Goal: Task Accomplishment & Management: Manage account settings

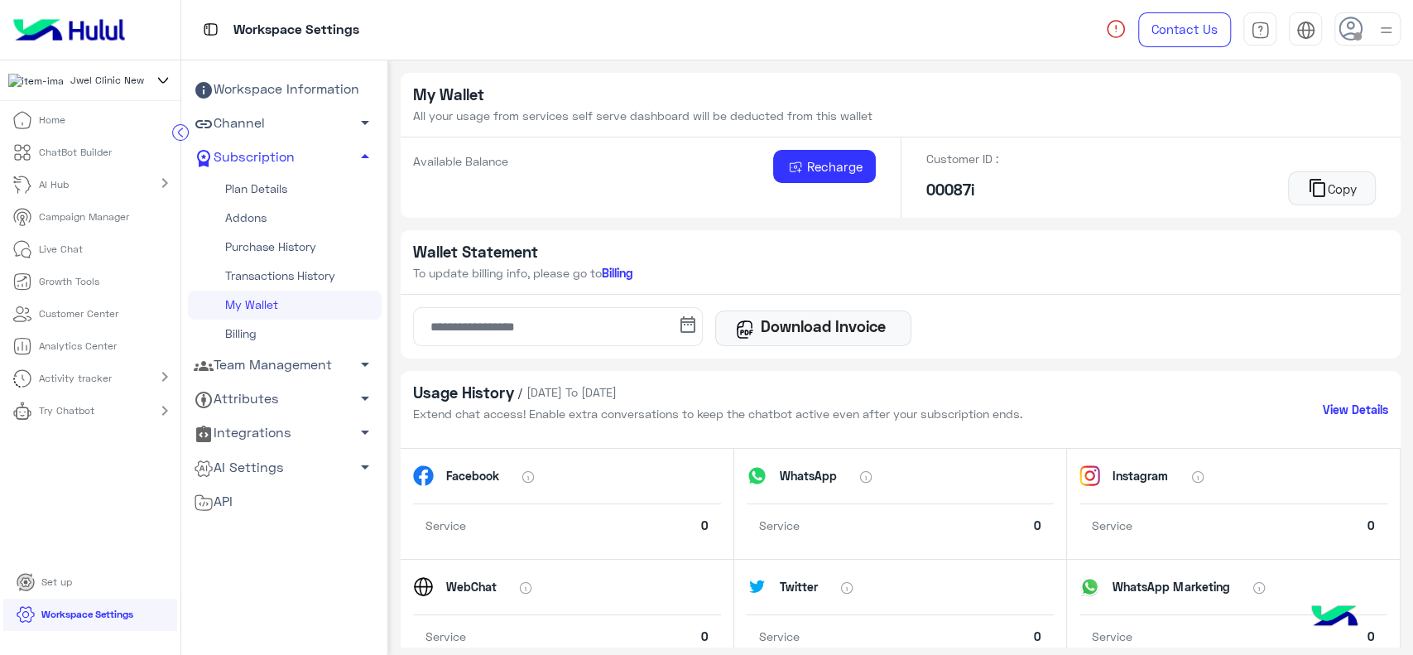
click at [286, 272] on link "Transactions History" at bounding box center [285, 276] width 194 height 29
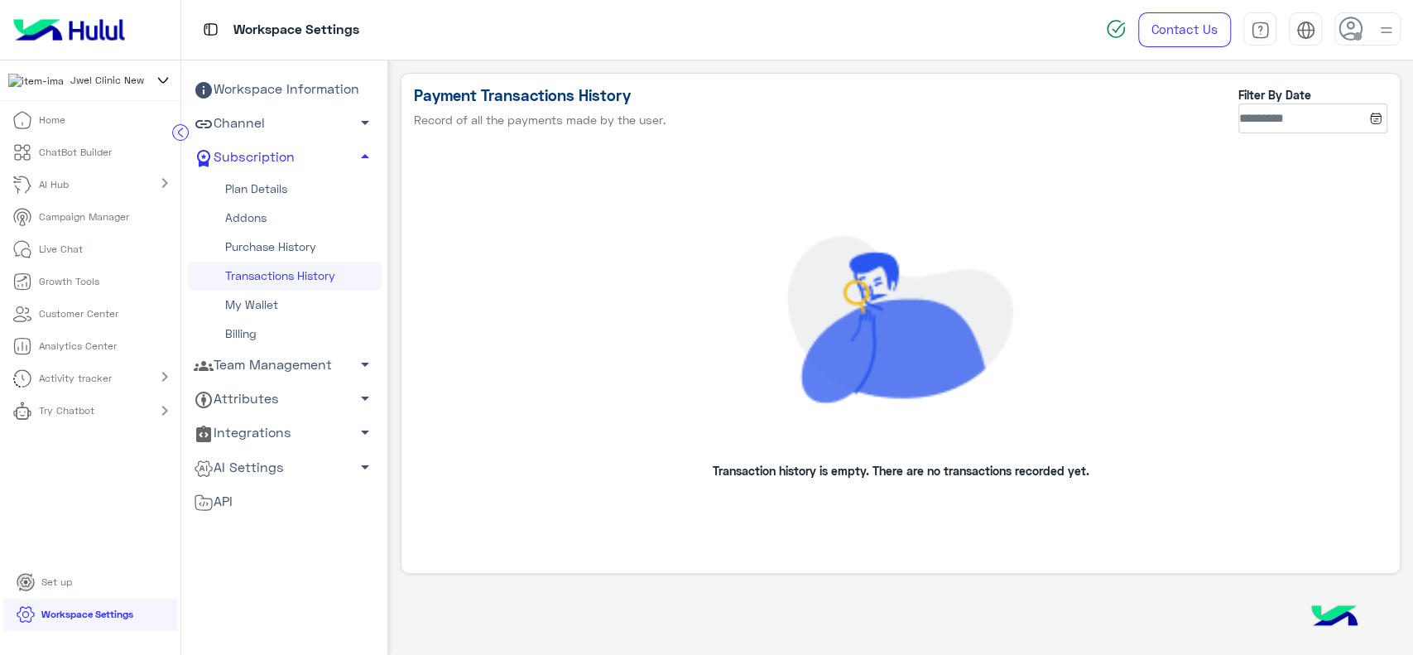
click at [283, 303] on link "My Wallet" at bounding box center [285, 305] width 194 height 29
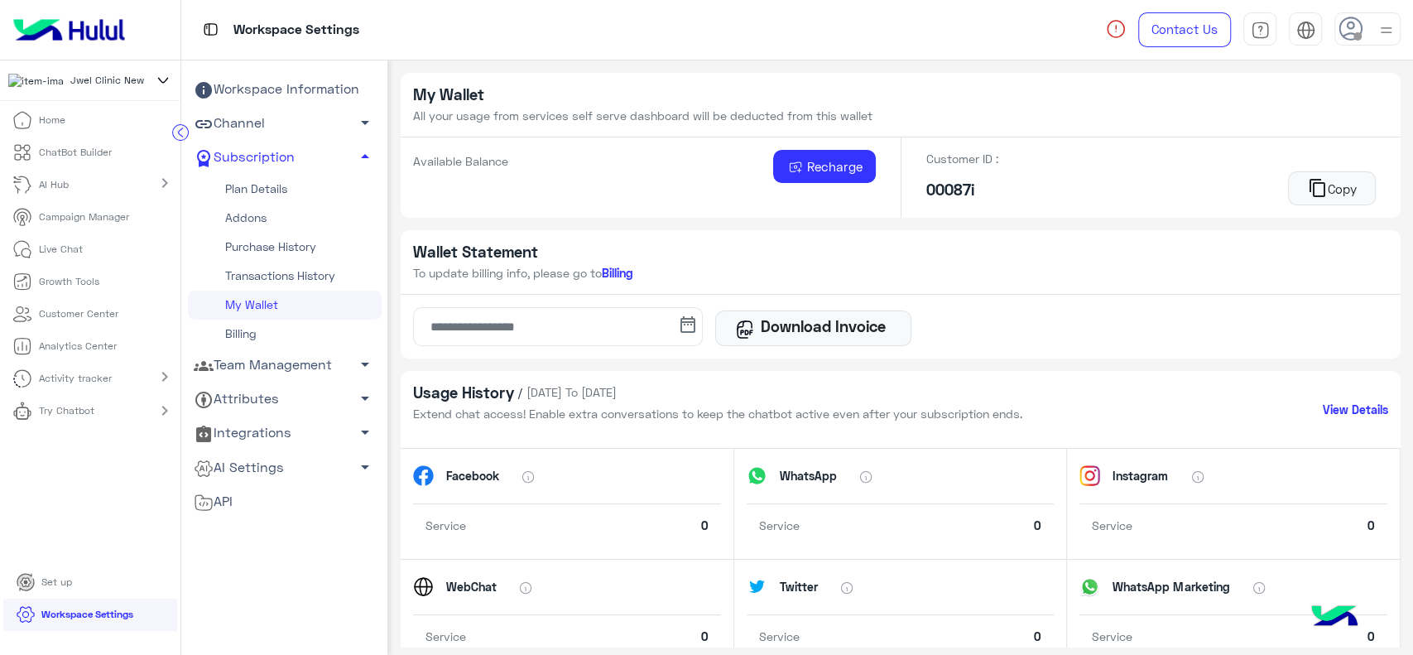
click at [316, 191] on link "Plan Details" at bounding box center [285, 189] width 194 height 29
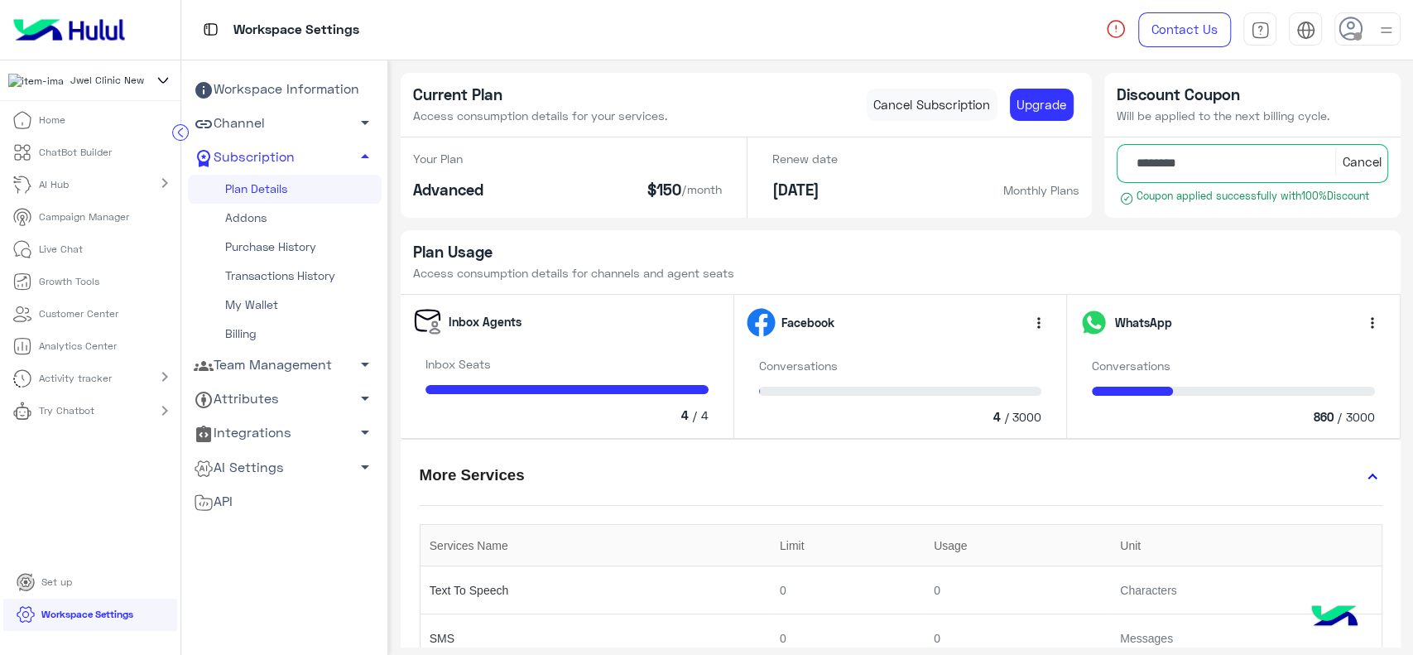
click at [271, 304] on link "My Wallet" at bounding box center [285, 305] width 194 height 29
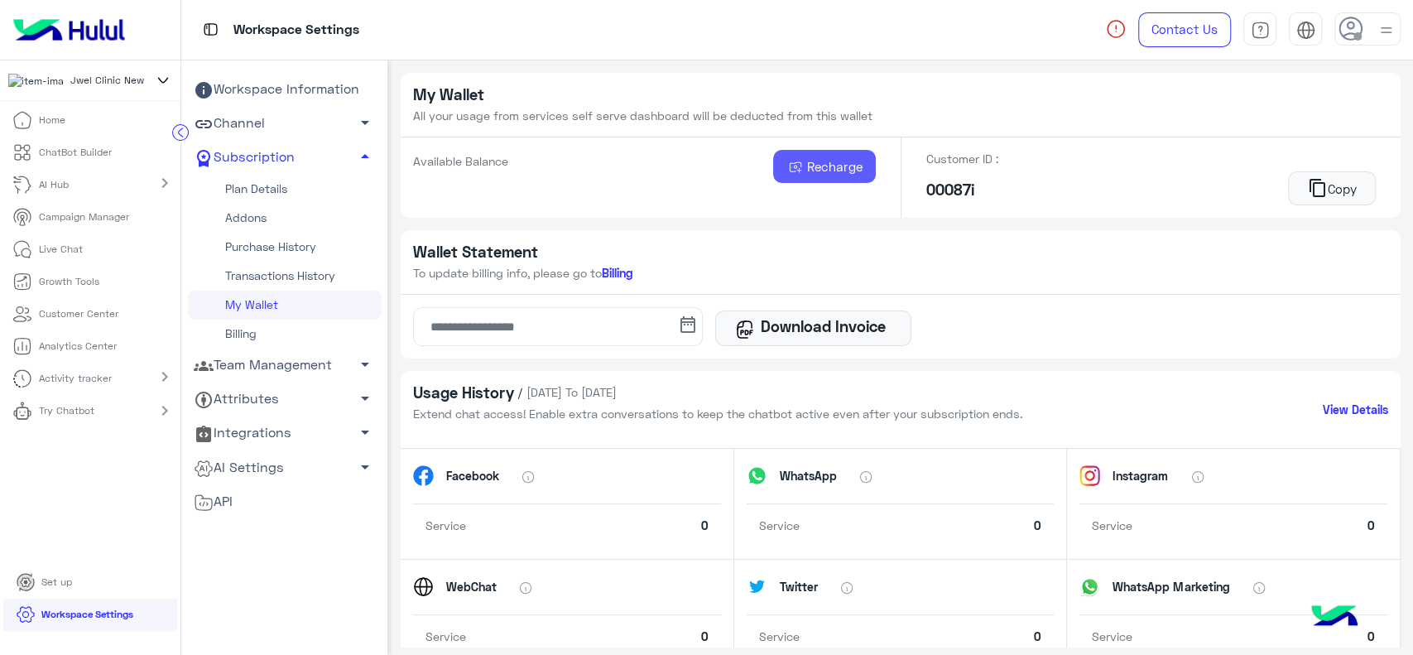
click at [793, 180] on button "Recharge" at bounding box center [824, 166] width 103 height 33
click at [1245, 268] on div "Wallet Statement To update billing info, please go to Billing" at bounding box center [901, 262] width 1000 height 65
click at [68, 550] on ul "Home ChatBot Builder AI Hub chevron_right Campaign Manager Live Chat Growth Too…" at bounding box center [90, 335] width 180 height 462
